Goal: Task Accomplishment & Management: Complete application form

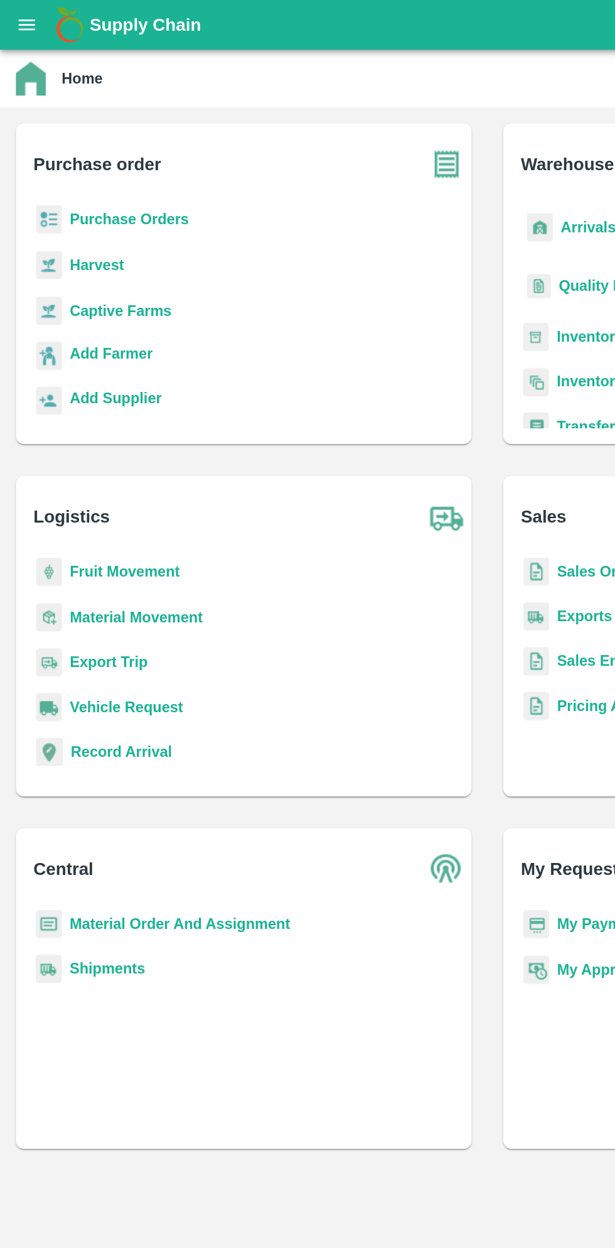
click at [111, 140] on b "Purchase Orders" at bounding box center [81, 138] width 75 height 10
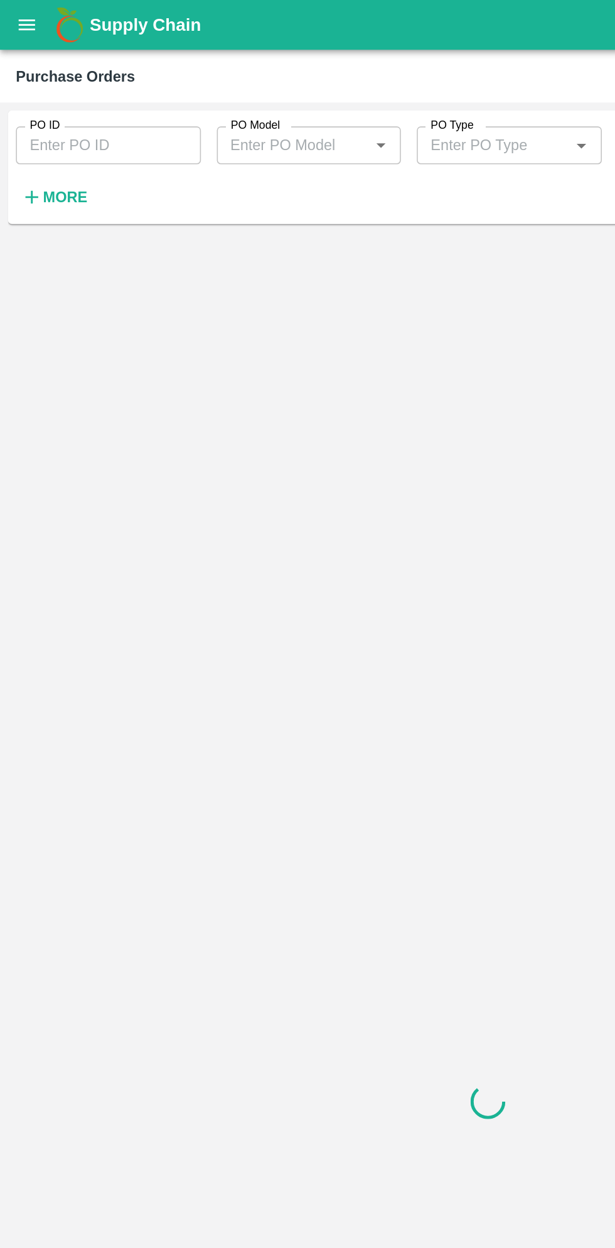
click at [93, 95] on input "PO ID" at bounding box center [68, 92] width 117 height 24
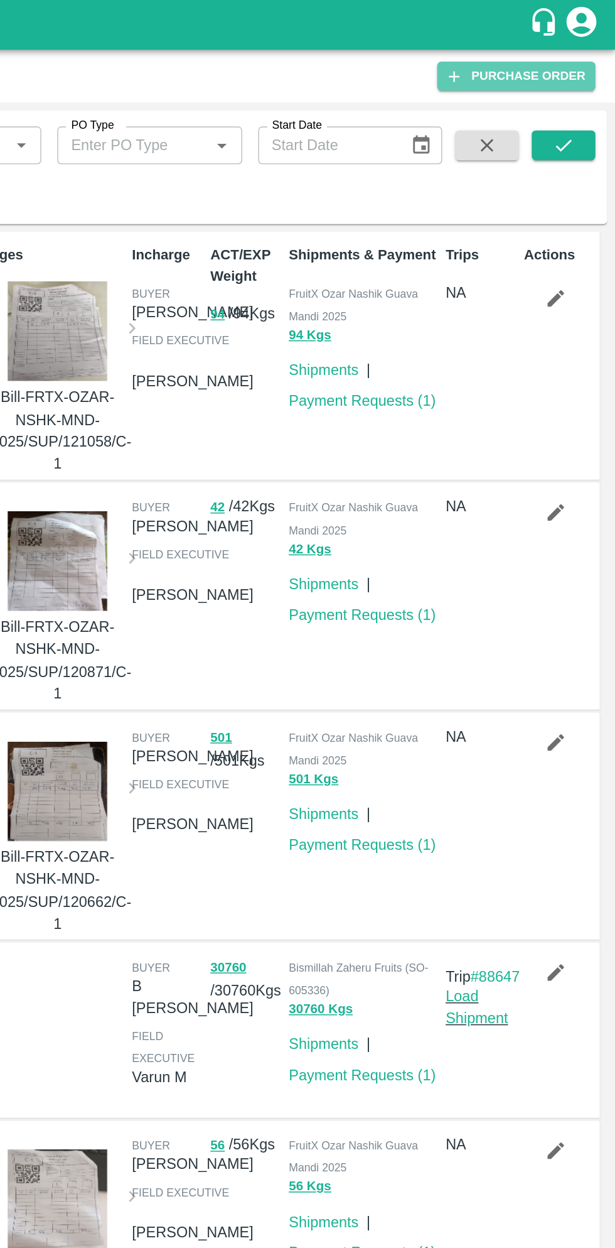
click at [571, 49] on link "Purchase Order" at bounding box center [553, 48] width 100 height 18
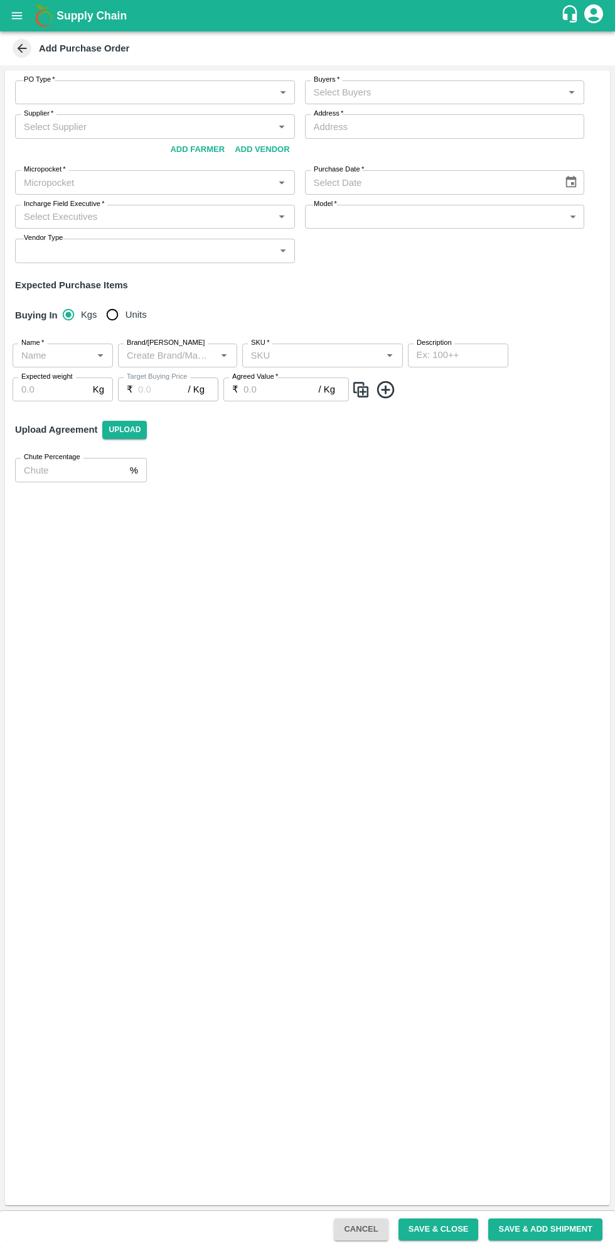
type input "NA"
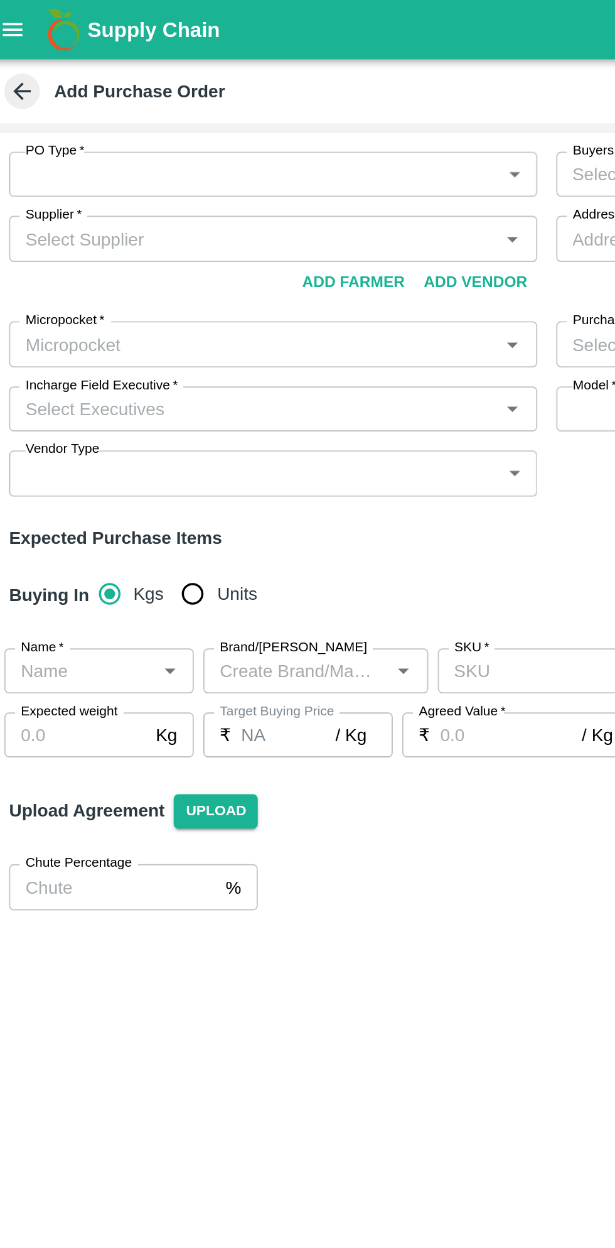
click at [291, 98] on body "Supply Chain Add Purchase Order PO Type   * ​ PO Type Buyers   * Buyers   * Sup…" at bounding box center [307, 624] width 615 height 1248
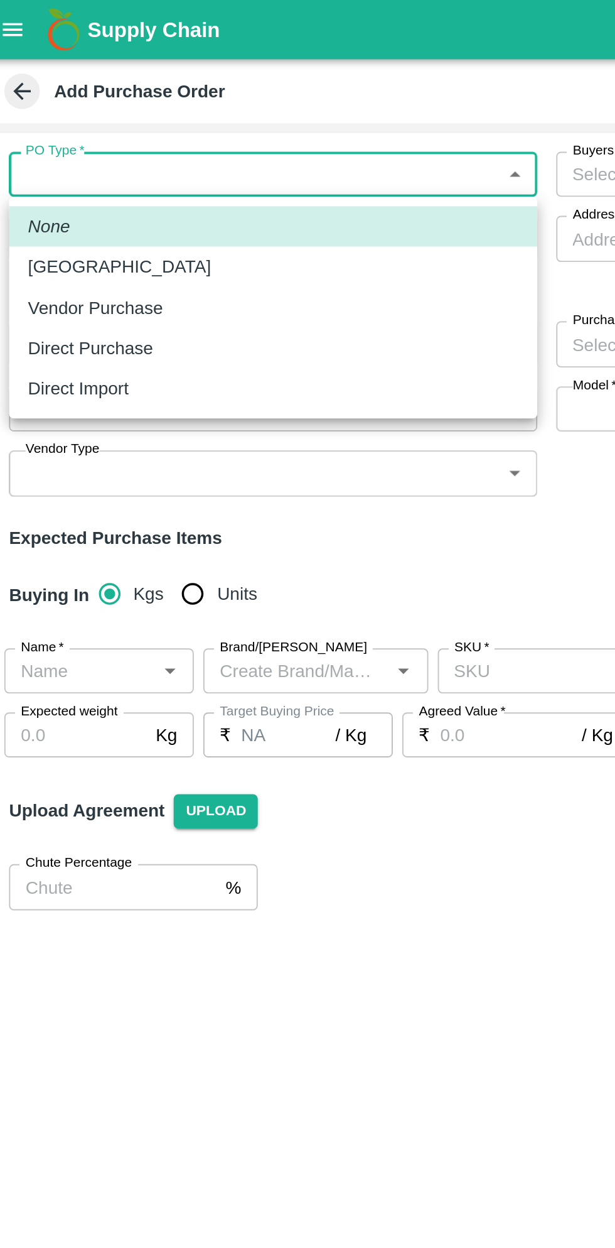
click at [86, 184] on p "Direct Purchase" at bounding box center [58, 185] width 67 height 14
type input "3"
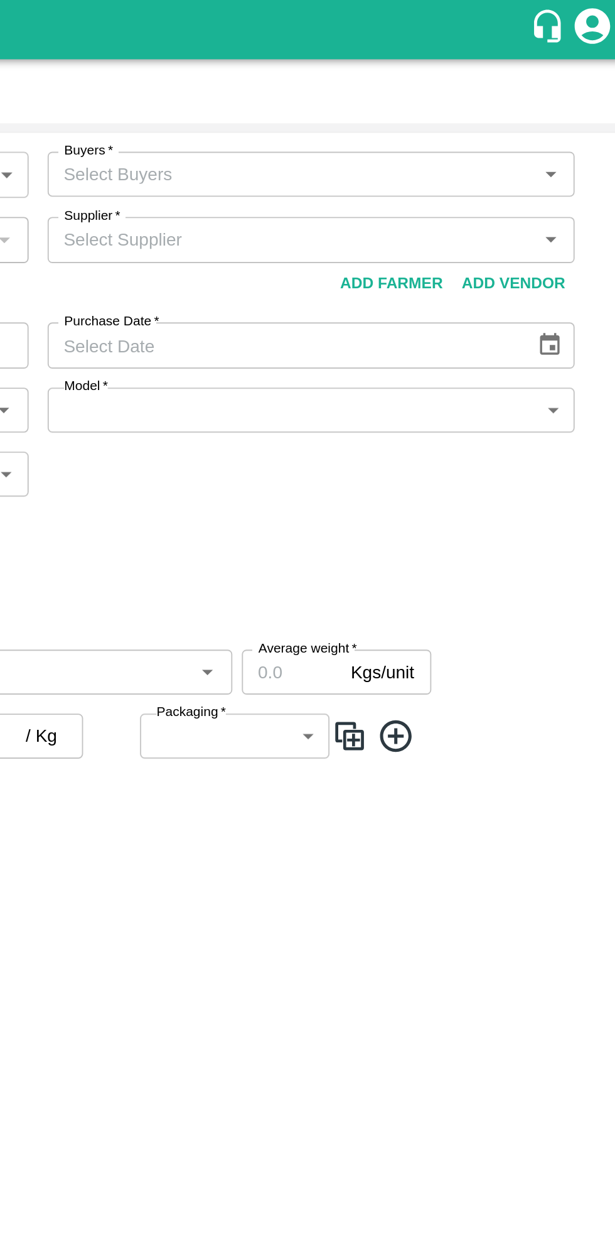
click at [401, 129] on input "Supplier   *" at bounding box center [435, 127] width 252 height 16
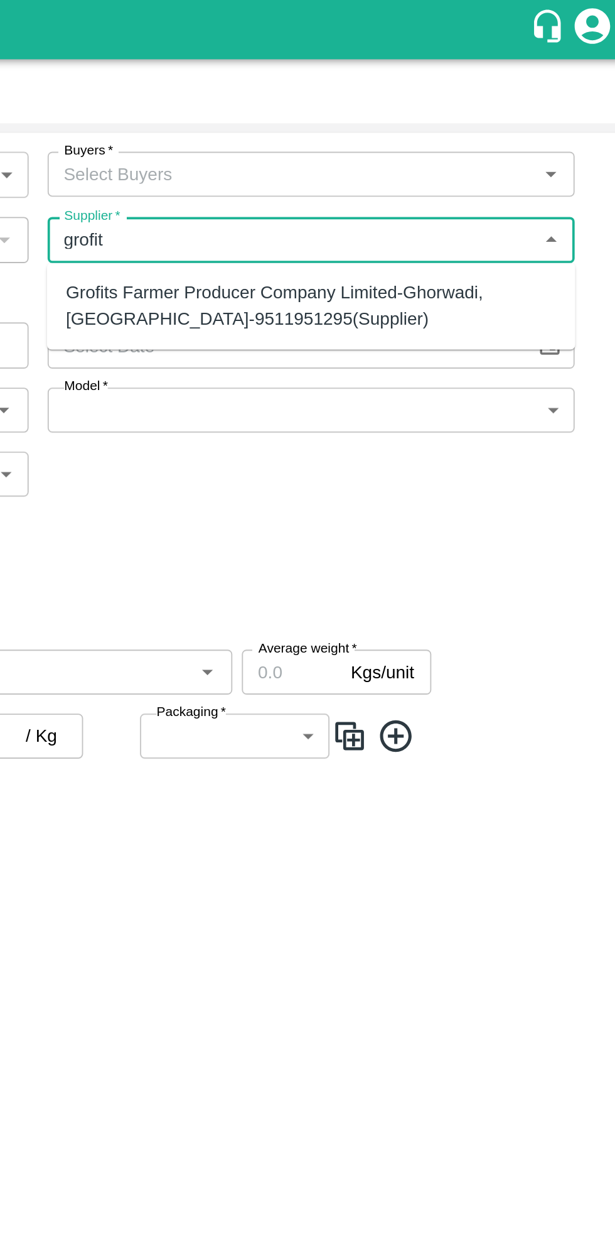
click at [403, 165] on div "Grofits Farmer Producer Company Limited-Ghorwadi, Solapur-9511951295(Supplier)" at bounding box center [445, 162] width 260 height 28
type input "Grofits Farmer Producer Company Limited-Ghorwadi, Solapur-9511951295(Supplier)"
type input "Ghorwadi, Solapur, Malshiras, Maharashtra"
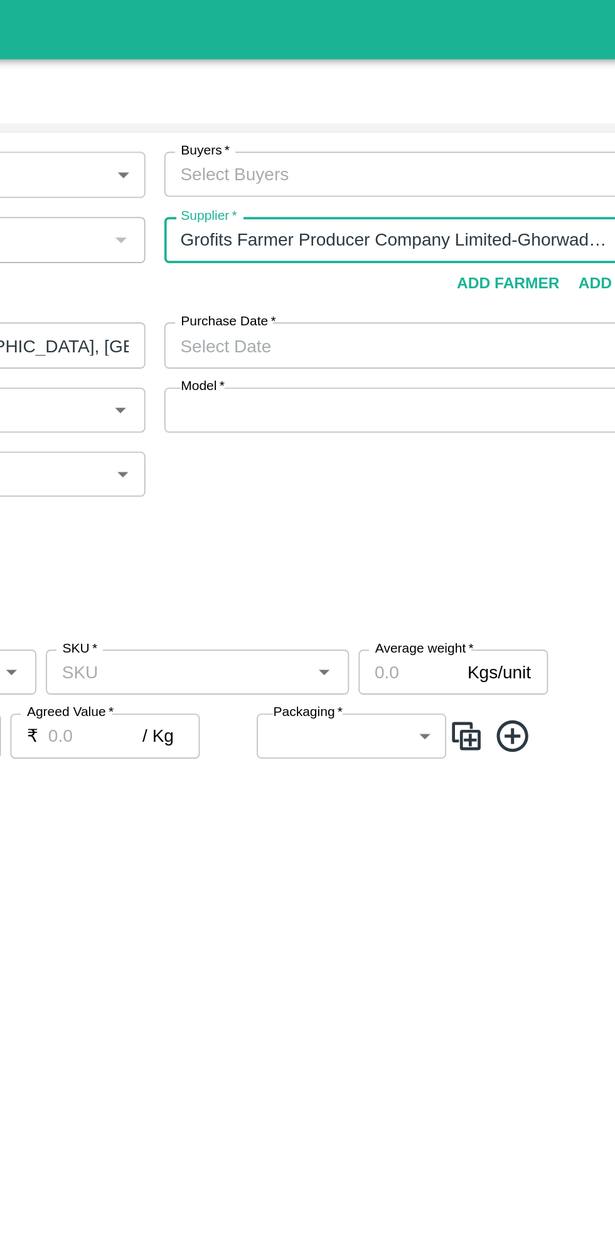
type input "Grofits Farmer Producer Company Limited-Ghorwadi, Solapur-9511951295(Supplier)"
